Goal: Communication & Community: Ask a question

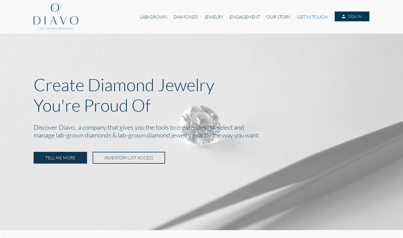
click at [303, 19] on link "GET IN TOUCH" at bounding box center [312, 16] width 37 height 11
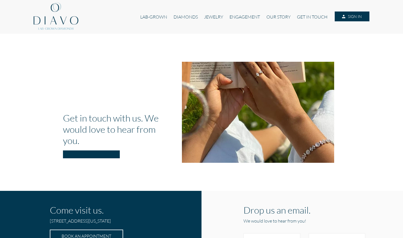
click at [223, 185] on div "Get in touch with us. We would love to hear from you. Come visit us. [STREET_AD…" at bounding box center [201, 200] width 403 height 305
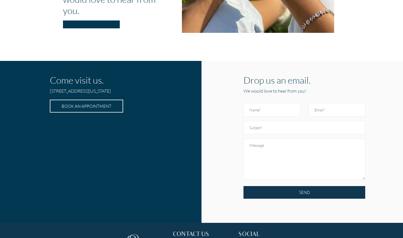
scroll to position [134, 0]
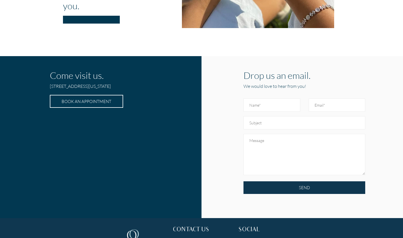
click at [274, 98] on div at bounding box center [272, 103] width 65 height 24
type input "[PERSON_NAME]"
type input "A"
click at [277, 110] on input "[PERSON_NAME]" at bounding box center [272, 104] width 57 height 13
type input "[PERSON_NAME]"
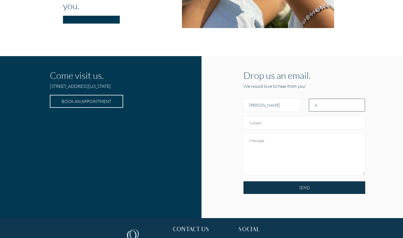
type input "9"
drag, startPoint x: 308, startPoint y: 101, endPoint x: 327, endPoint y: 100, distance: 18.5
click at [326, 101] on div at bounding box center [337, 103] width 65 height 24
click at [327, 100] on input "Email" at bounding box center [337, 104] width 57 height 13
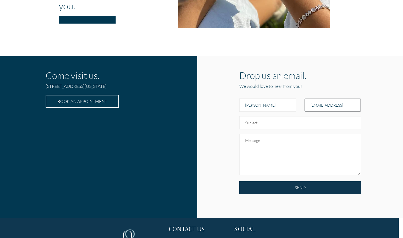
drag, startPoint x: 327, startPoint y: 106, endPoint x: 403, endPoint y: 103, distance: 76.3
click at [403, 105] on div "Drop us an email. We would love to hear from you! [PERSON_NAME] SEND" at bounding box center [301, 137] width 206 height 162
type input "[EMAIL_ADDRESS][DOMAIN_NAME]"
drag, startPoint x: 325, startPoint y: 103, endPoint x: 386, endPoint y: 103, distance: 61.6
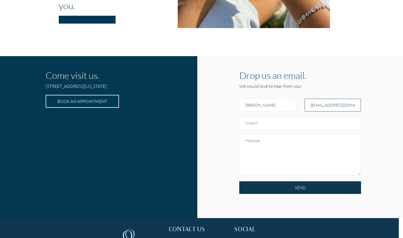
click at [386, 103] on div "Drop us an email. We would love to hear from you! [PERSON_NAME] SEND" at bounding box center [300, 134] width 195 height 156
click at [288, 125] on input "text" at bounding box center [301, 122] width 122 height 13
type input "N"
type input "w"
type input "W"
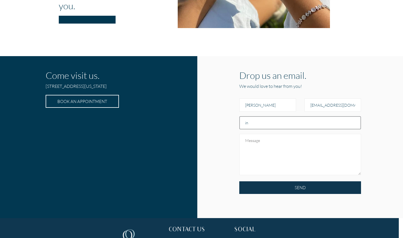
type input "i"
type input "interested in carrying your line of lab grown diamonds"
paste textarea "I hope this message finds you well. I’m reaching out because I am very interest…"
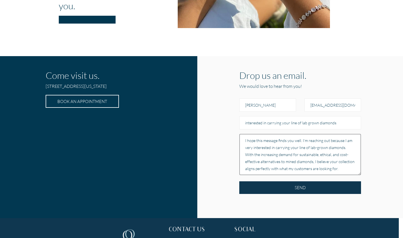
scroll to position [91, 0]
click at [253, 163] on textarea "I hope this message finds you well. I’m reaching out because I am very interest…" at bounding box center [301, 154] width 122 height 41
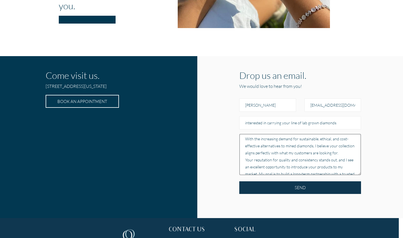
scroll to position [0, 0]
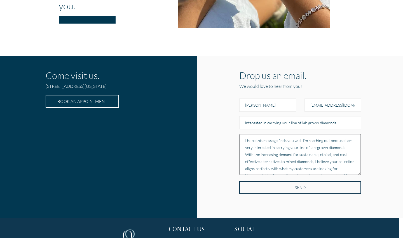
type textarea "I hope this message finds you well. I’m reaching out because I am very interest…"
click at [277, 188] on input "SEND" at bounding box center [301, 187] width 122 height 13
